Goal: Task Accomplishment & Management: Use online tool/utility

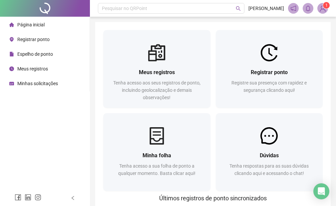
click at [243, 33] on div "Registrar ponto Registre sua presença com rapidez e segurança clicando aqui!" at bounding box center [269, 69] width 107 height 78
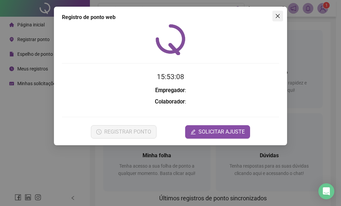
click at [279, 12] on button "Close" at bounding box center [278, 16] width 11 height 11
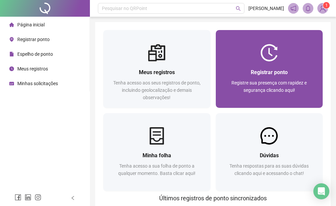
click at [251, 60] on div at bounding box center [269, 52] width 107 height 17
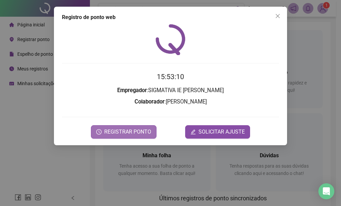
click at [145, 138] on button "REGISTRAR PONTO" at bounding box center [124, 131] width 66 height 13
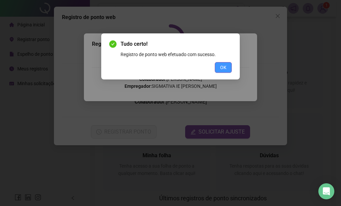
click at [226, 64] on span "OK" at bounding box center [223, 67] width 6 height 7
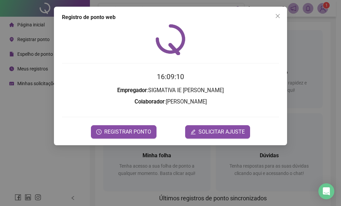
click at [59, 159] on div "Registro de ponto web 16:09:10 Empregador : SIGMATIVA IE [PERSON_NAME] : [PERSO…" at bounding box center [170, 103] width 341 height 206
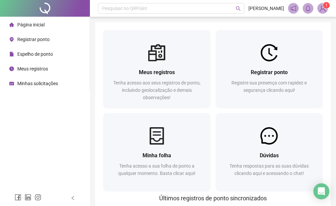
click at [74, 152] on div "Página inicial Registrar ponto Espelho de ponto Meus registros Minhas solicitaç…" at bounding box center [45, 95] width 90 height 190
